Goal: Find contact information: Find contact information

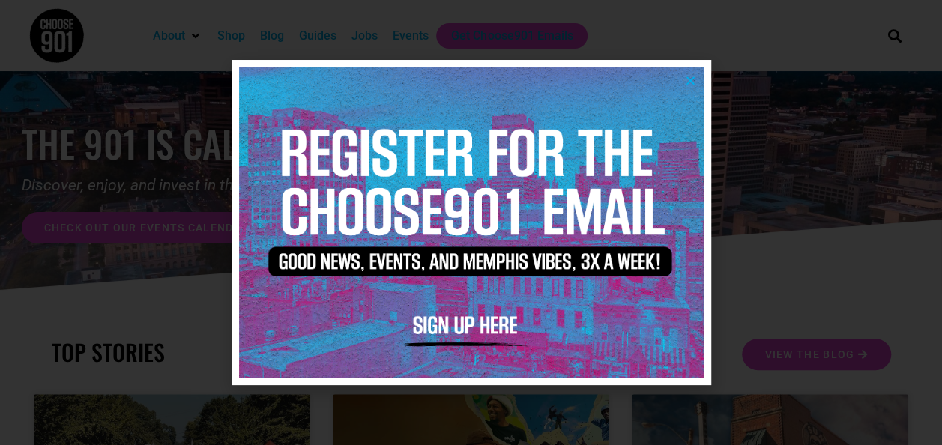
click at [693, 81] on icon "Close" at bounding box center [690, 80] width 11 height 11
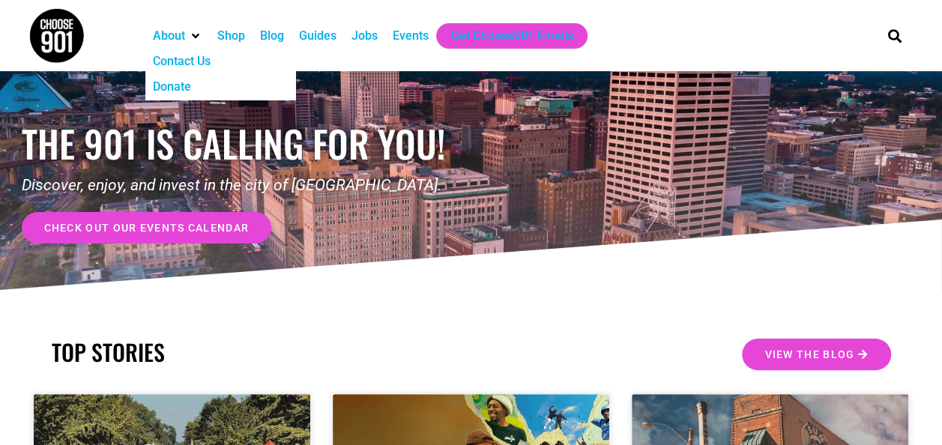
click at [190, 58] on div "Contact Us" at bounding box center [182, 61] width 58 height 18
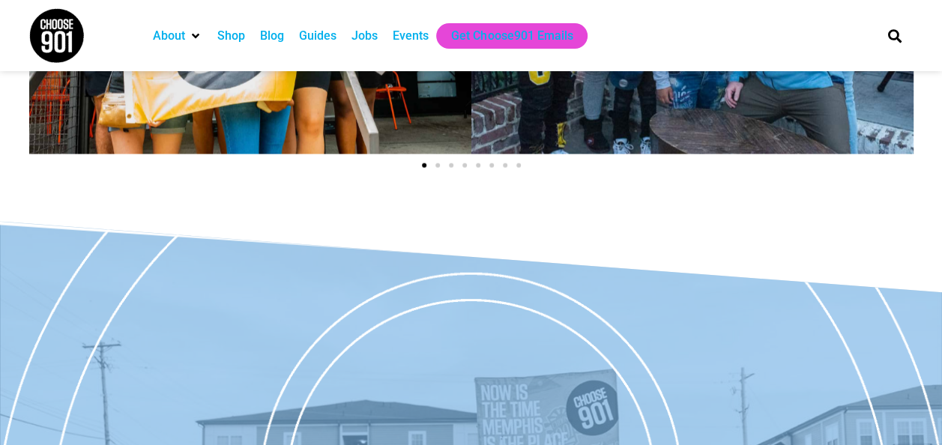
scroll to position [1876, 0]
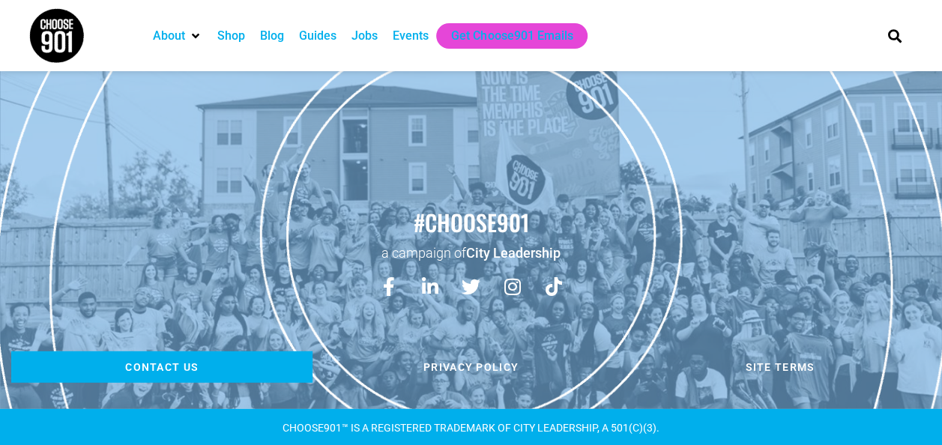
click at [187, 362] on span "Contact us" at bounding box center [161, 367] width 73 height 10
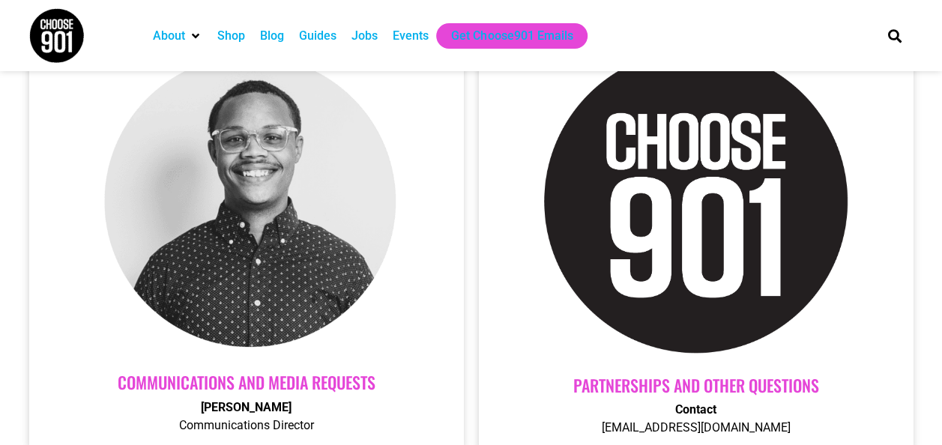
scroll to position [675, 0]
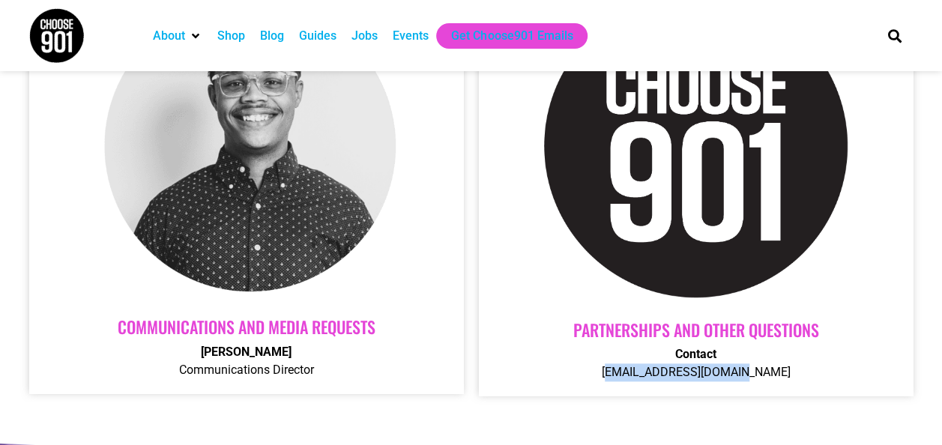
drag, startPoint x: 629, startPoint y: 373, endPoint x: 763, endPoint y: 373, distance: 134.2
click at [763, 373] on p "Contact Contact@choose901.com" at bounding box center [696, 364] width 405 height 36
click at [344, 336] on link "Communications and Media Requests" at bounding box center [247, 327] width 258 height 24
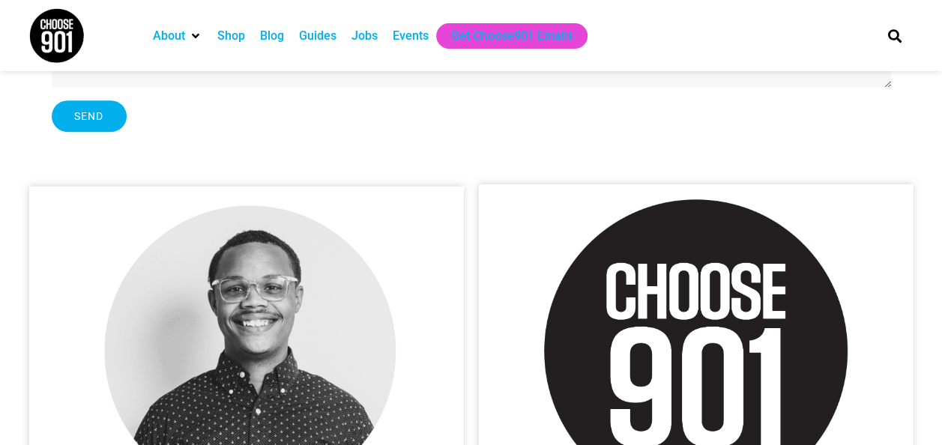
scroll to position [450, 0]
